Goal: Answer question/provide support

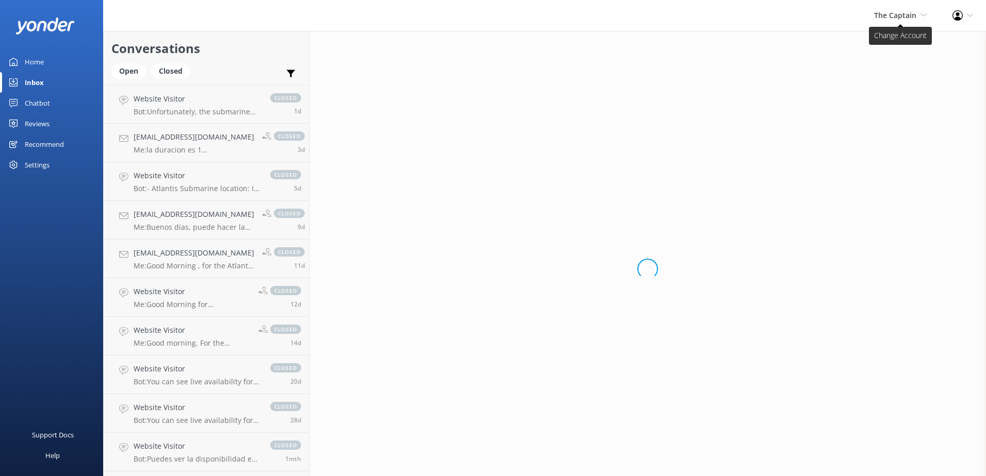
click at [922, 14] on use at bounding box center [923, 14] width 6 height 3
click at [884, 47] on link "De [GEOGRAPHIC_DATA]" at bounding box center [888, 44] width 103 height 25
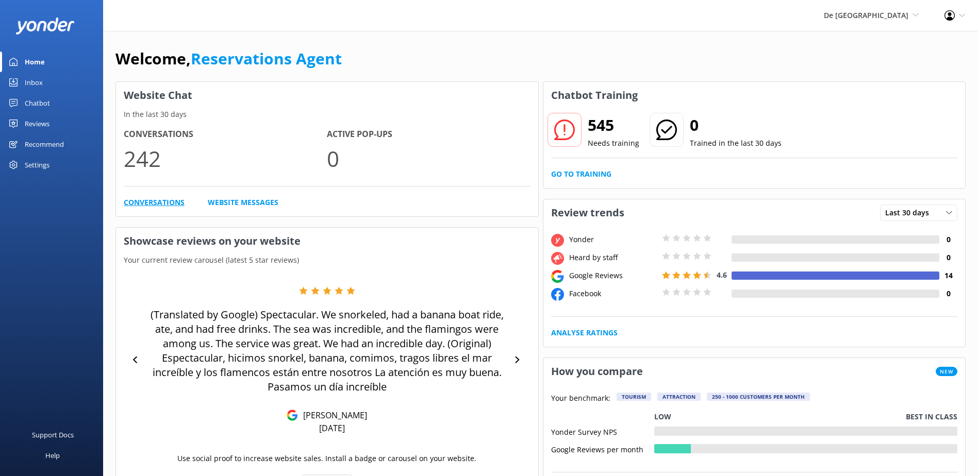
click at [160, 202] on link "Conversations" at bounding box center [154, 202] width 61 height 11
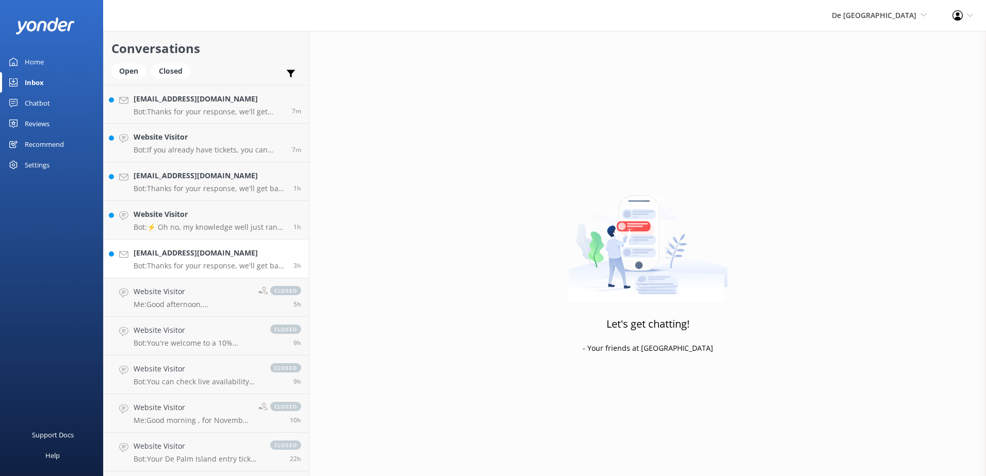
click at [176, 264] on p "Bot: Thanks for your response, we'll get back to you as soon as we can during o…" at bounding box center [210, 265] width 152 height 9
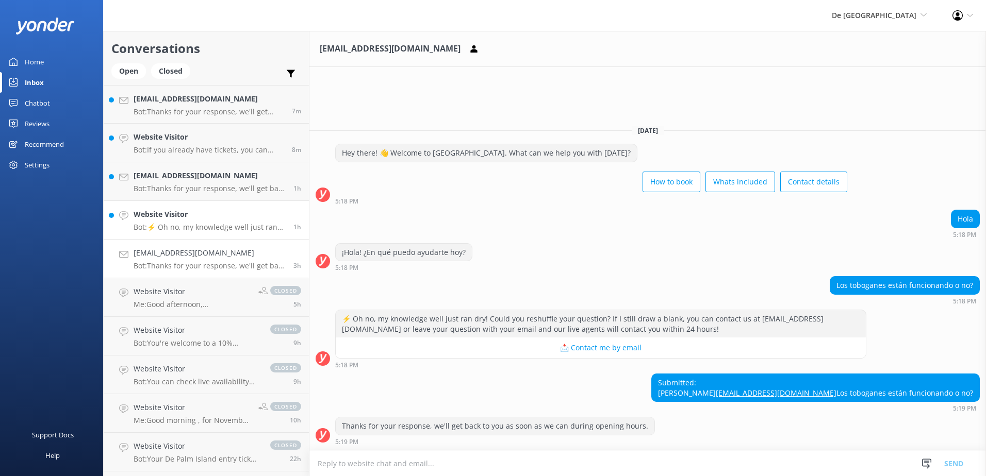
click at [184, 216] on h4 "Website Visitor" at bounding box center [210, 214] width 152 height 11
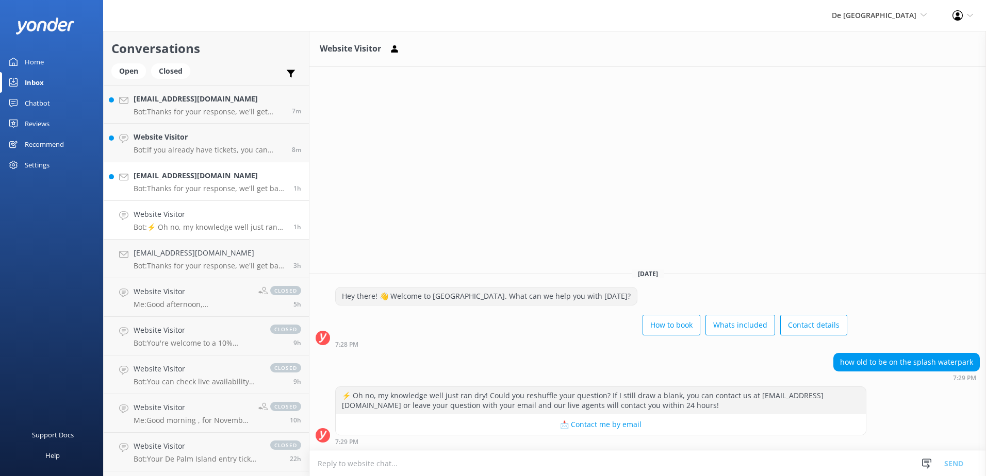
click at [184, 179] on h4 "[EMAIL_ADDRESS][DOMAIN_NAME]" at bounding box center [210, 175] width 152 height 11
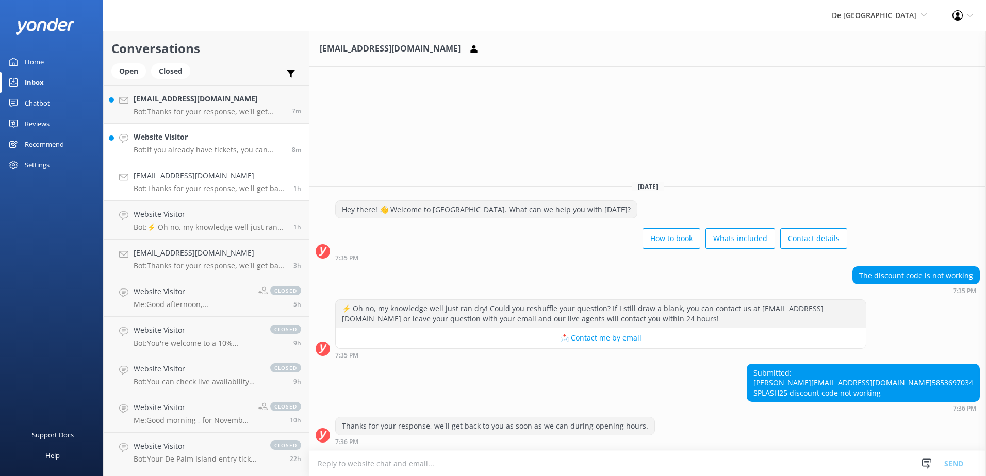
click at [185, 146] on p "Bot: If you already have tickets, you can contact De Palm Island to upgrade you…" at bounding box center [209, 149] width 151 height 9
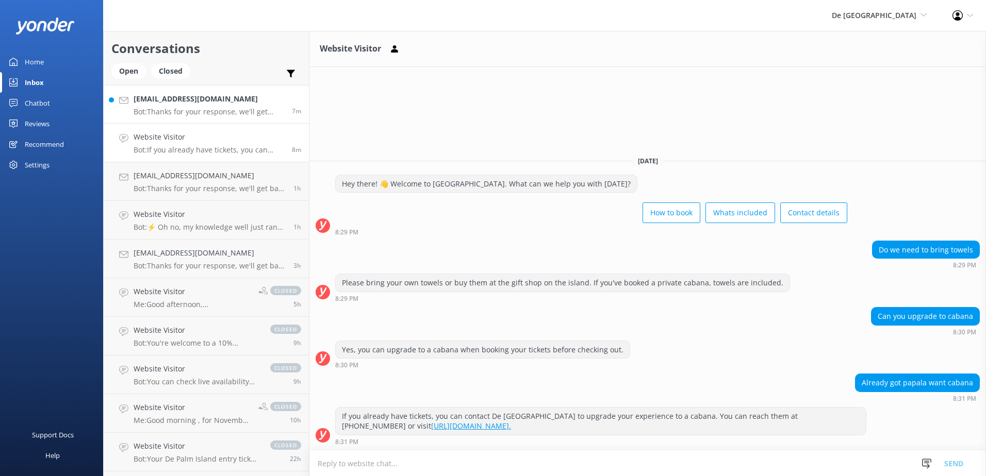
click at [187, 102] on h4 "[EMAIL_ADDRESS][DOMAIN_NAME]" at bounding box center [209, 98] width 151 height 11
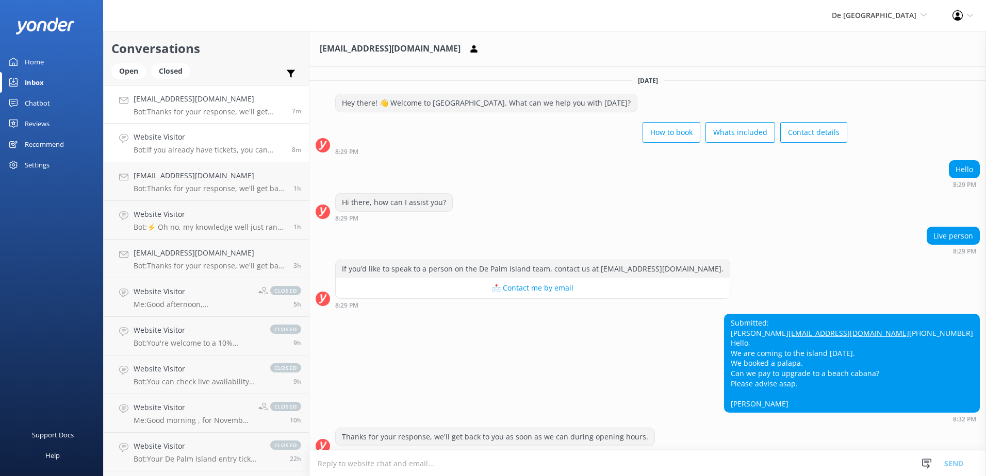
click at [157, 140] on h4 "Website Visitor" at bounding box center [209, 136] width 151 height 11
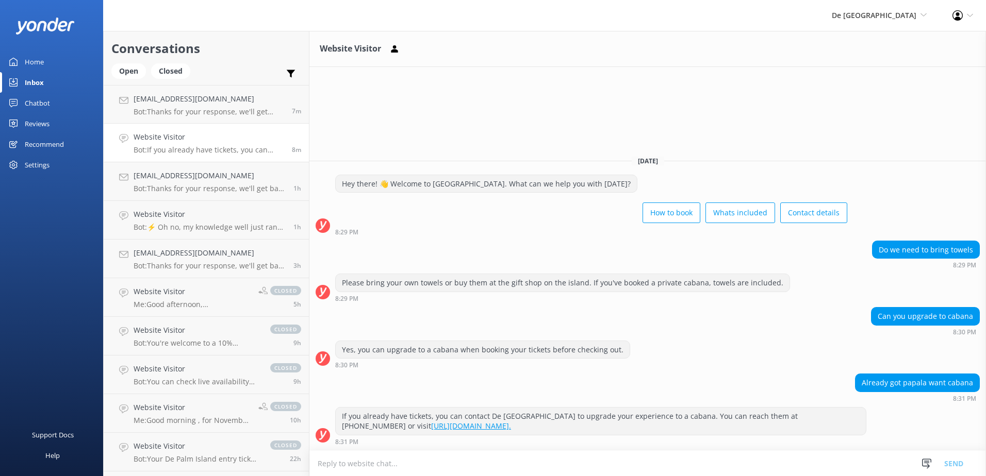
click at [454, 469] on textarea at bounding box center [647, 463] width 677 height 25
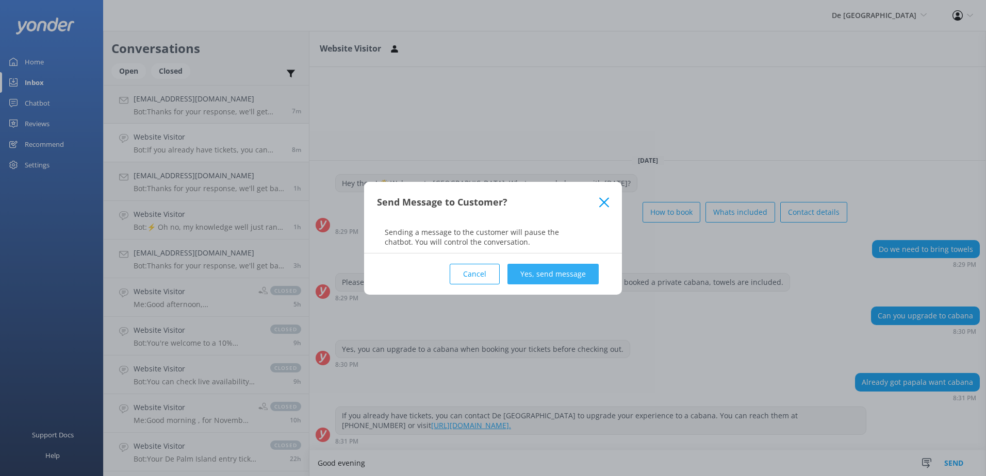
type textarea "Good evening"
click at [577, 273] on button "Yes, send message" at bounding box center [552, 274] width 91 height 21
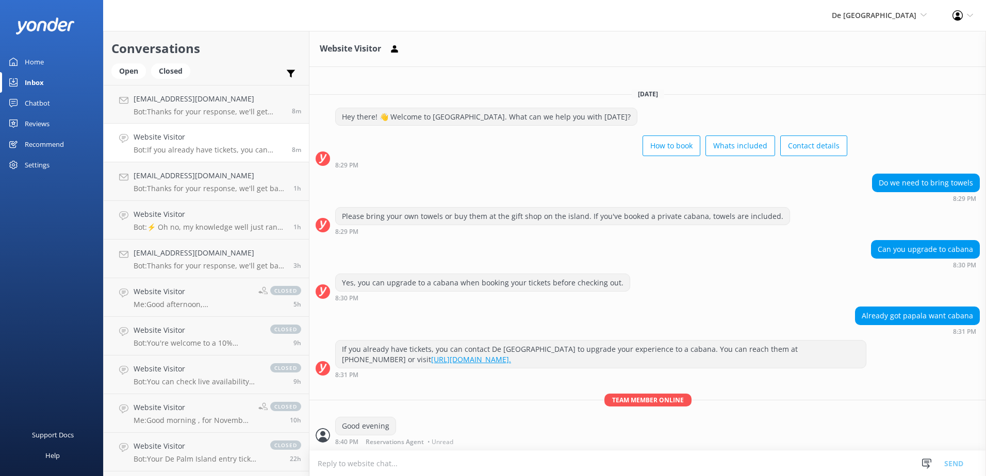
click at [439, 466] on textarea at bounding box center [647, 463] width 677 height 25
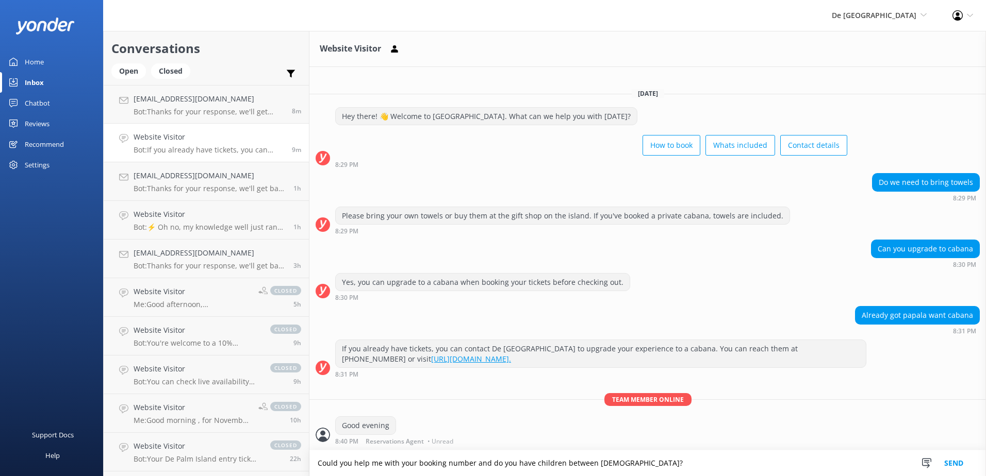
type textarea "Could you help me with your booking number and do you have children between [DE…"
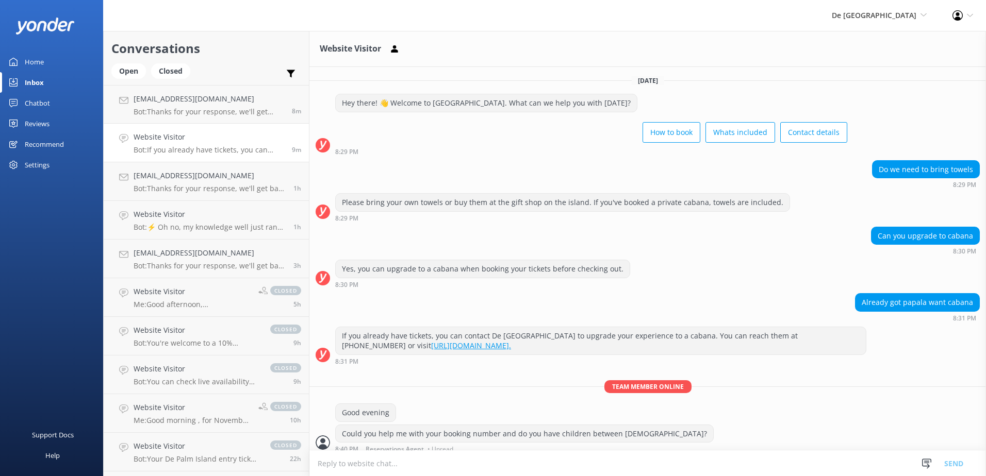
scroll to position [7, 0]
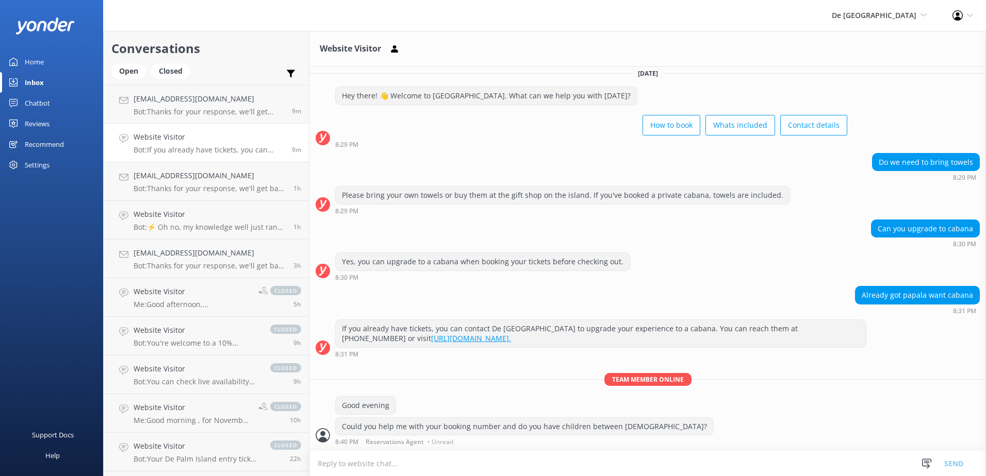
click at [398, 464] on textarea at bounding box center [647, 463] width 677 height 25
paste textarea "Beach Cabana and/or Premium Seating areas are considered upgraded experiences a…"
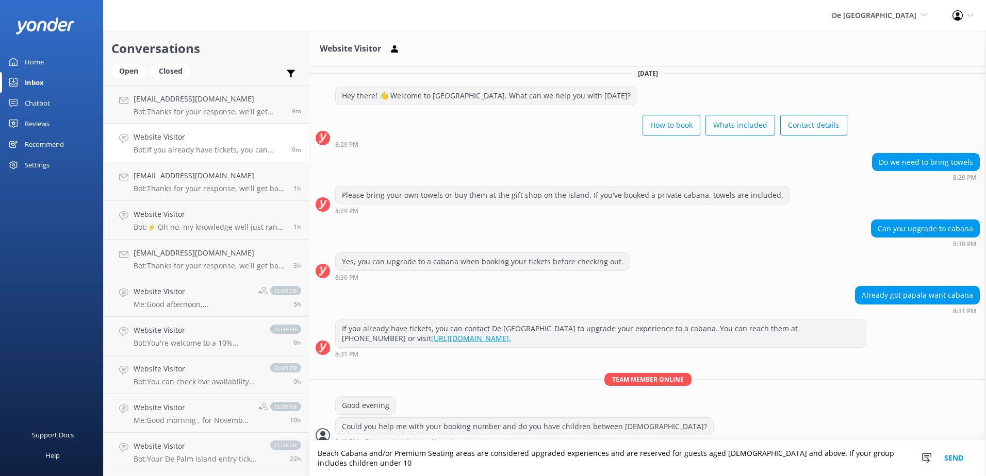
scroll to position [18, 0]
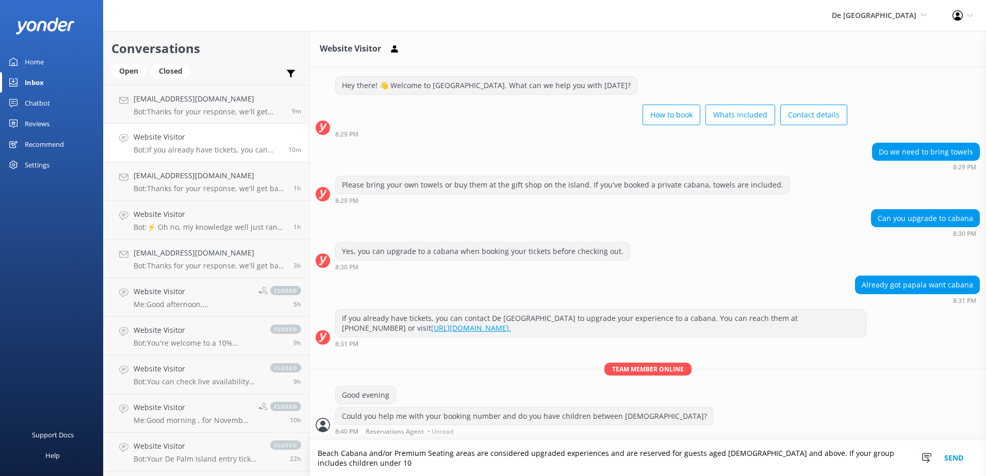
type textarea "Beach Cabana and/or Premium Seating areas are considered upgraded experiences a…"
click at [958, 463] on button "Send" at bounding box center [953, 459] width 39 height 36
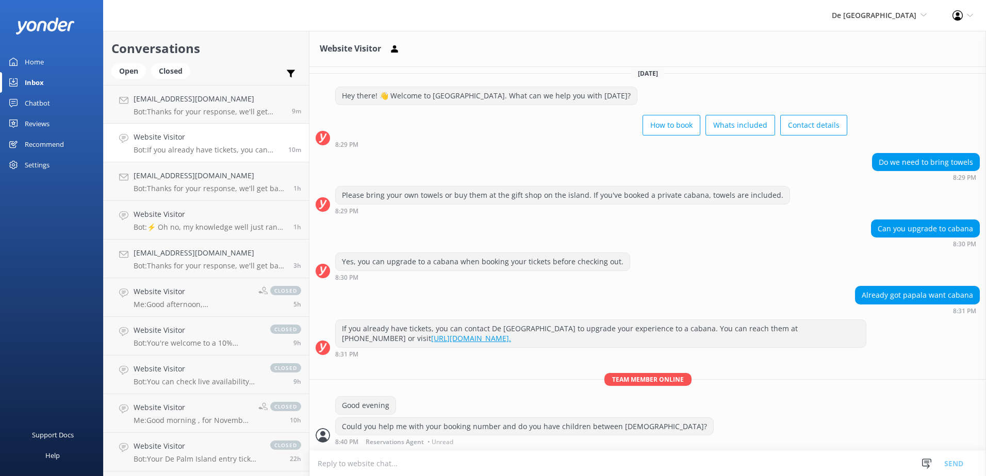
scroll to position [51, 0]
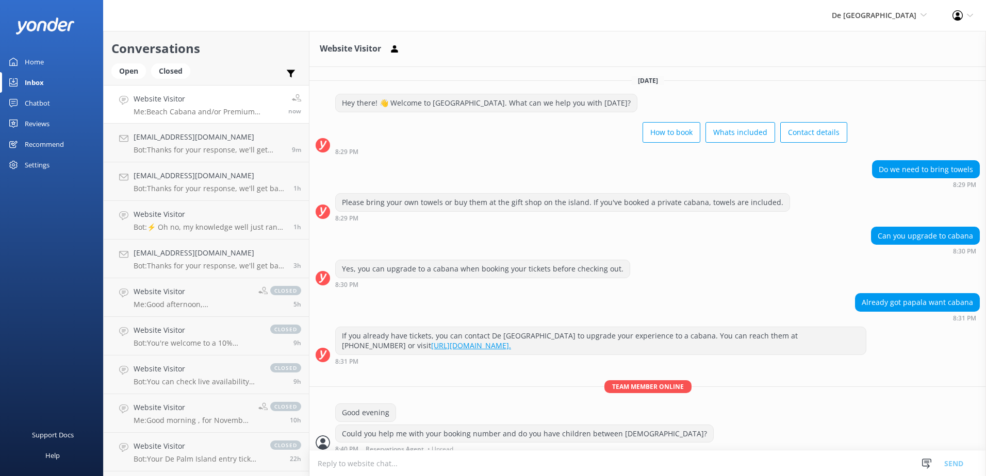
scroll to position [51, 0]
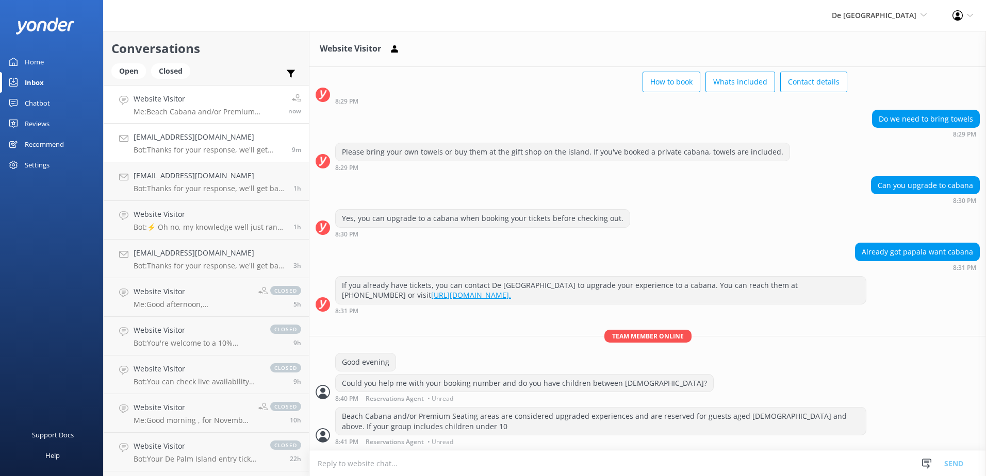
click at [183, 147] on p "Bot: Thanks for your response, we'll get back to you as soon as we can during o…" at bounding box center [209, 149] width 151 height 9
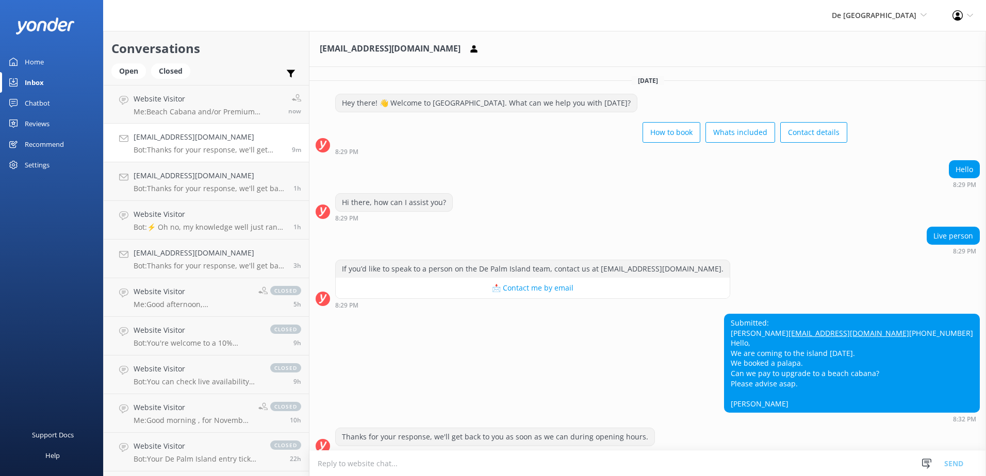
scroll to position [31, 0]
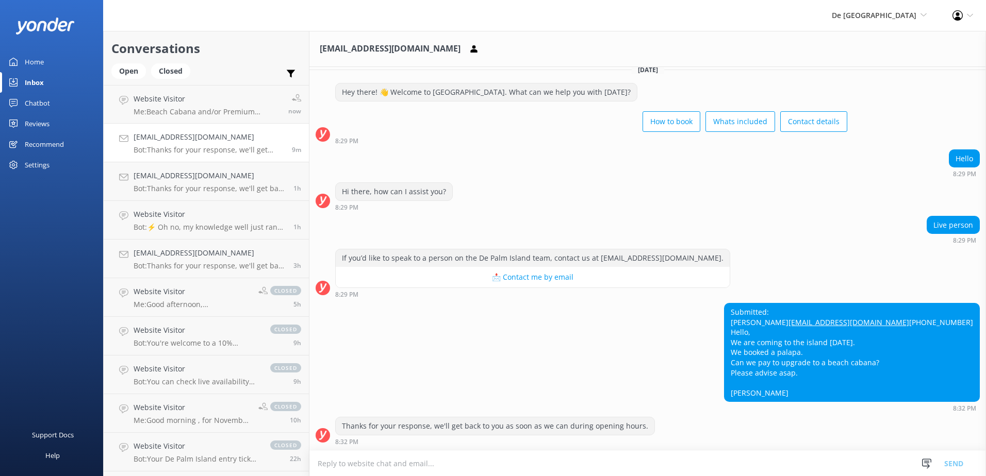
click at [858, 318] on link "[EMAIL_ADDRESS][DOMAIN_NAME]" at bounding box center [848, 323] width 121 height 10
drag, startPoint x: 822, startPoint y: 300, endPoint x: 867, endPoint y: 305, distance: 45.2
click at [867, 305] on div "Submitted: [PERSON_NAME] [PERSON_NAME][EMAIL_ADDRESS][DOMAIN_NAME] [PHONE_NUMBE…" at bounding box center [852, 353] width 255 height 98
drag, startPoint x: 867, startPoint y: 305, endPoint x: 857, endPoint y: 302, distance: 10.8
copy div "[PERSON_NAME]"
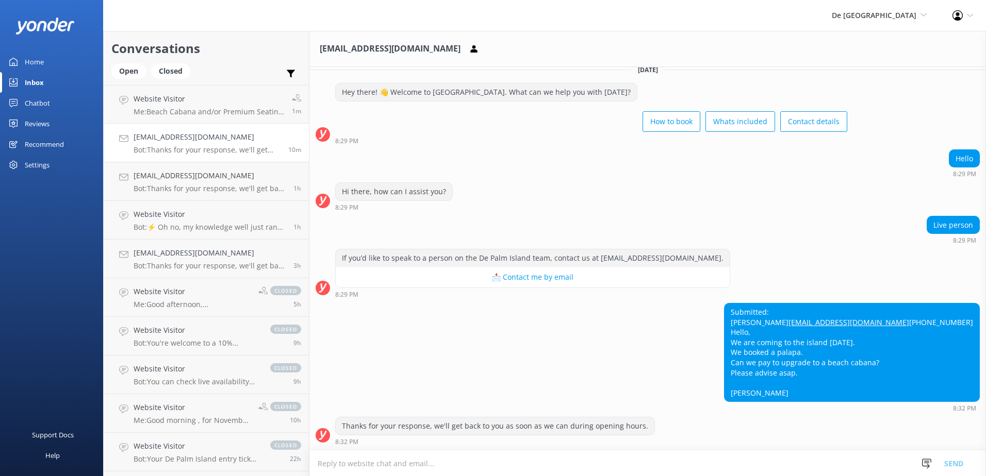
click at [673, 352] on div "Submitted: [PERSON_NAME] [PERSON_NAME][EMAIL_ADDRESS][DOMAIN_NAME] [PHONE_NUMBE…" at bounding box center [647, 357] width 677 height 109
click at [199, 112] on p "Me: Beach Cabana and/or Premium Seating areas are considered upgraded experienc…" at bounding box center [209, 111] width 151 height 9
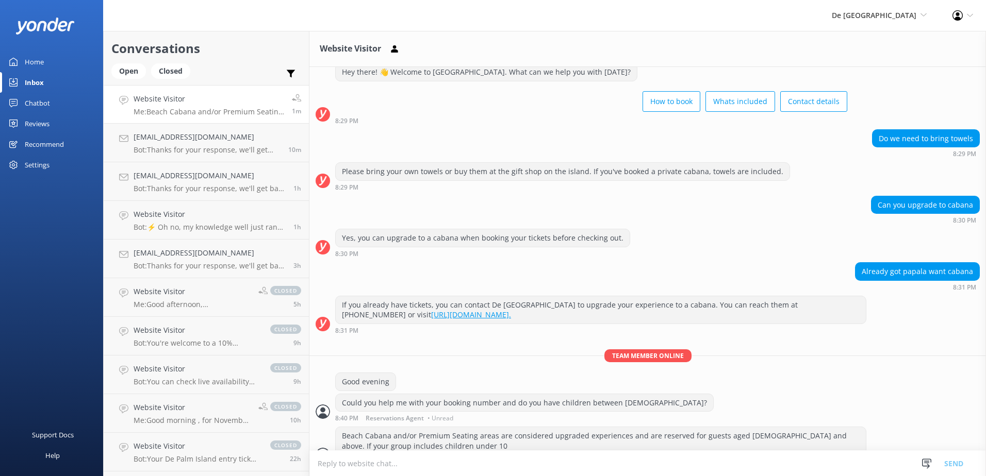
scroll to position [51, 0]
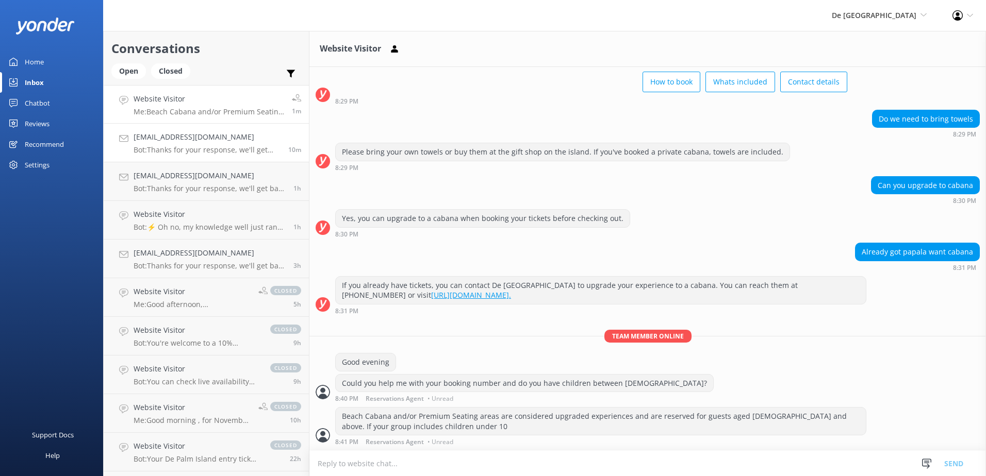
click at [193, 141] on h4 "[EMAIL_ADDRESS][DOMAIN_NAME]" at bounding box center [207, 136] width 147 height 11
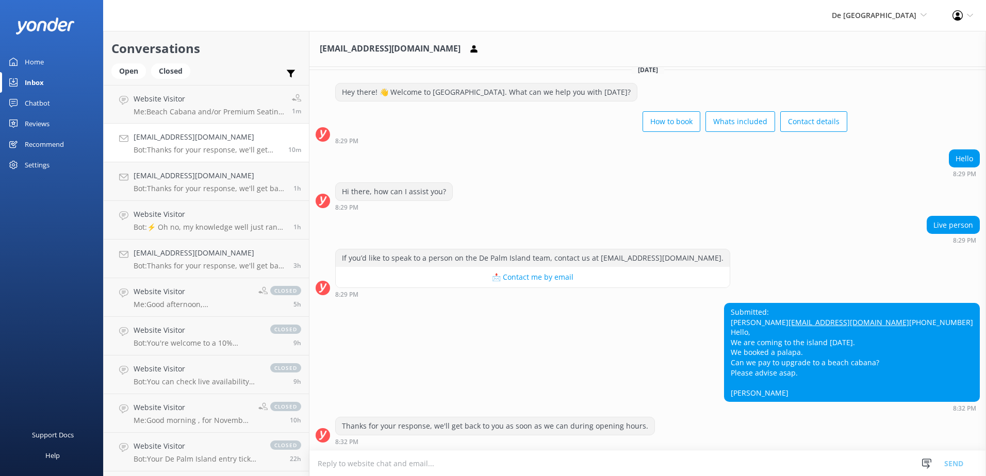
scroll to position [31, 0]
click at [422, 465] on textarea at bounding box center [647, 463] width 677 height 25
paste textarea "Beach Cabana and/or Premium Seating areas are considered upgraded experiences a…"
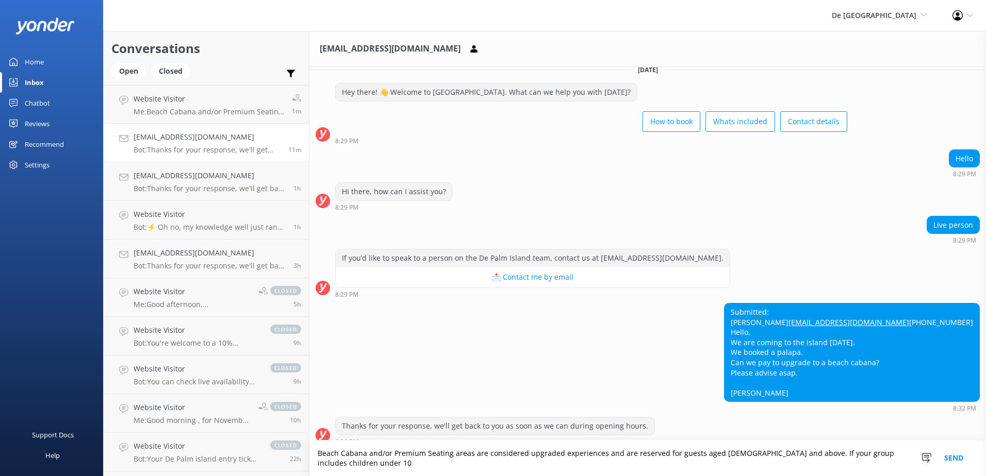
scroll to position [41, 0]
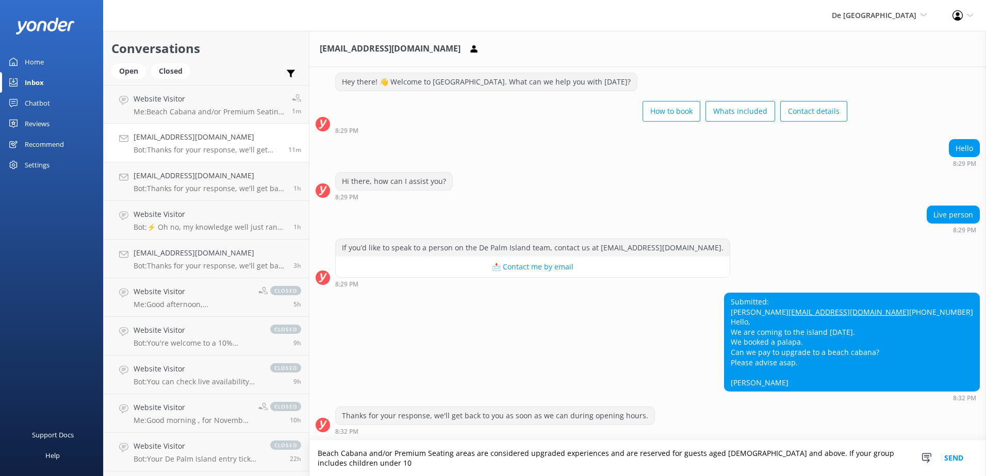
type textarea "Beach Cabana and/or Premium Seating areas are considered upgraded experiences a…"
click at [956, 457] on button "Send" at bounding box center [953, 459] width 39 height 36
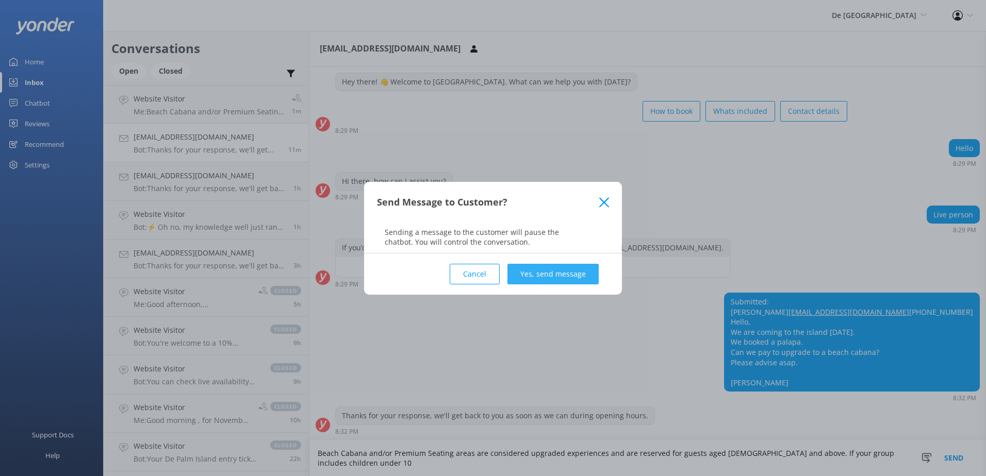
click at [571, 273] on button "Yes, send message" at bounding box center [552, 274] width 91 height 21
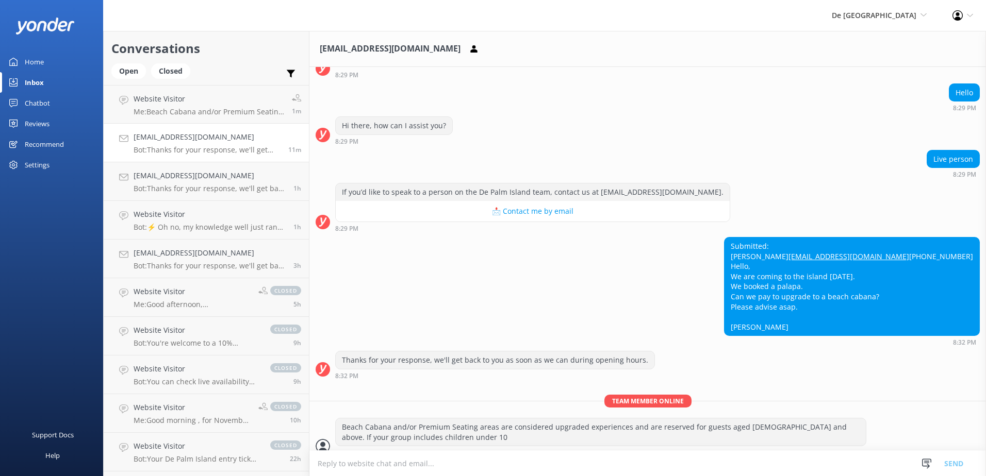
scroll to position [108, 0]
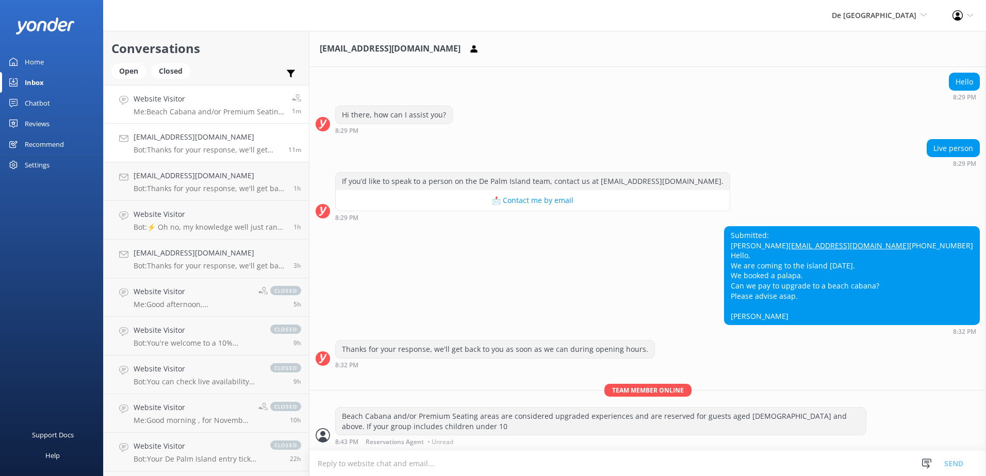
click at [204, 110] on p "Me: Beach Cabana and/or Premium Seating areas are considered upgraded experienc…" at bounding box center [209, 111] width 151 height 9
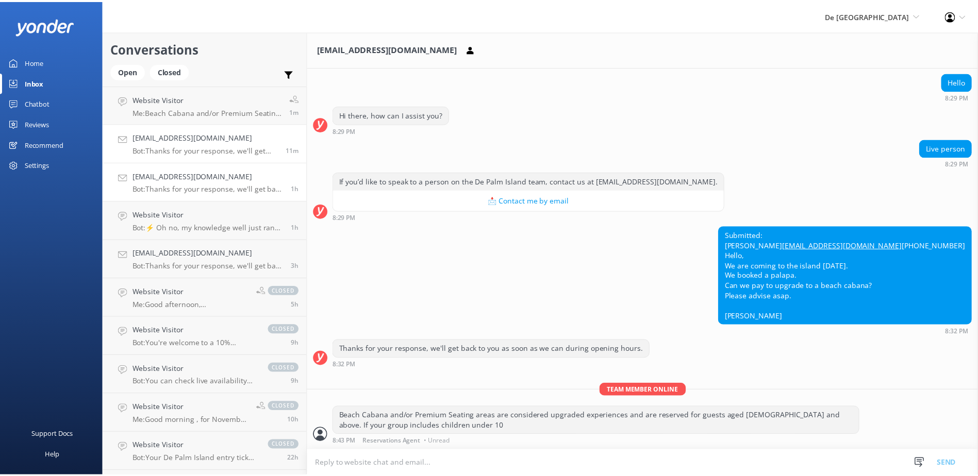
scroll to position [51, 0]
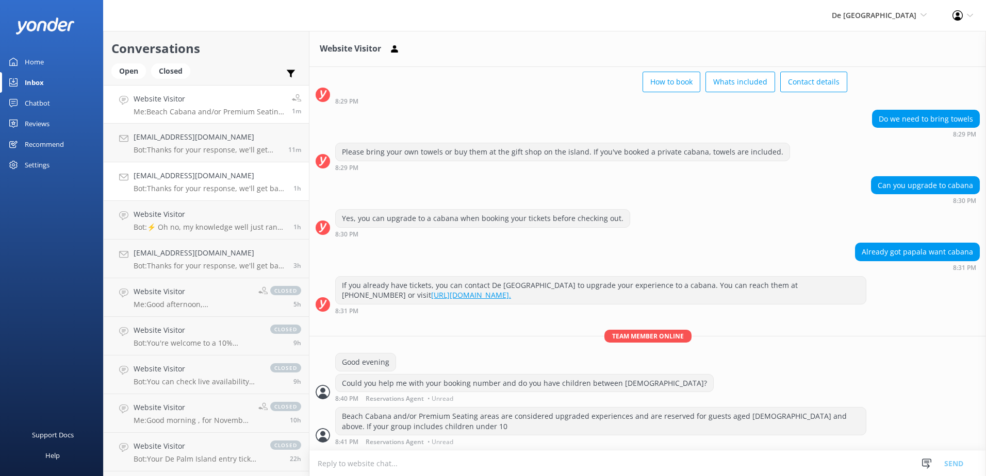
click at [202, 183] on div "[EMAIL_ADDRESS][DOMAIN_NAME] Bot: Thanks for your response, we'll get back to y…" at bounding box center [210, 181] width 152 height 23
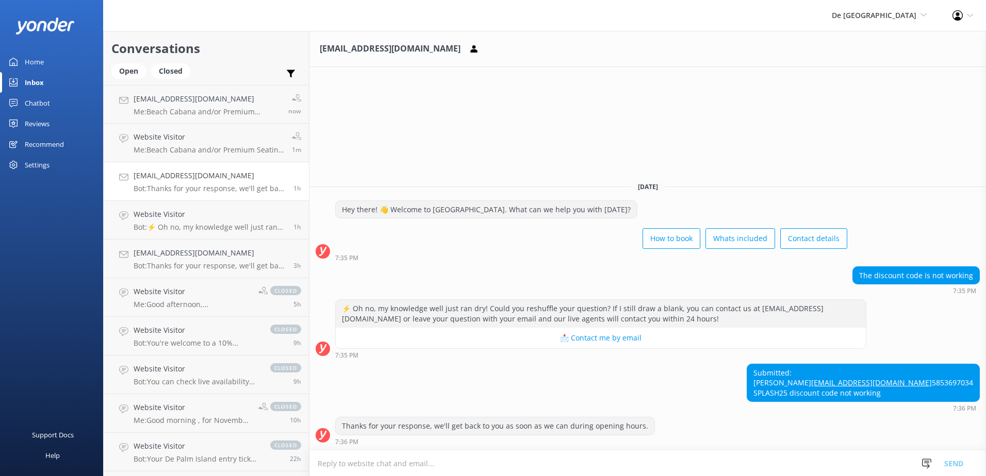
click at [445, 464] on textarea at bounding box center [647, 463] width 677 height 25
click at [62, 61] on link "Home" at bounding box center [51, 62] width 103 height 21
